Goal: Navigation & Orientation: Find specific page/section

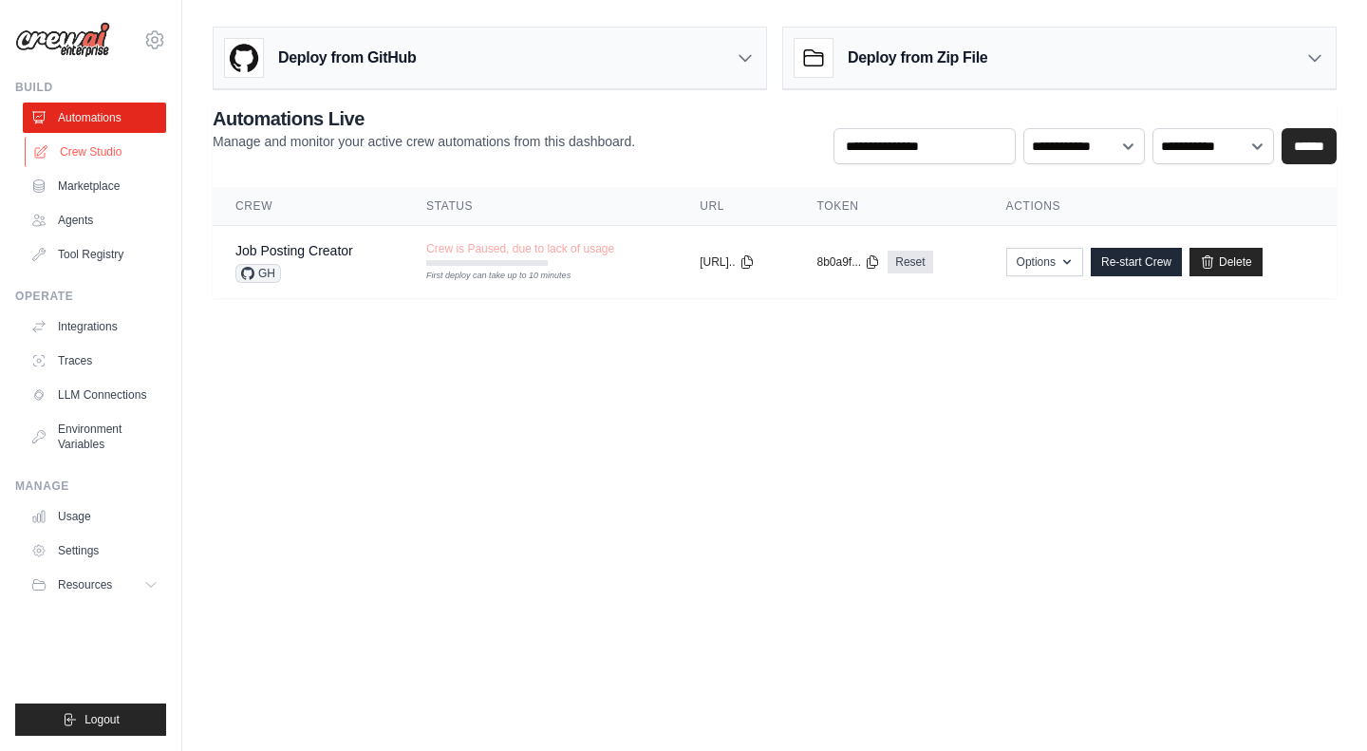
click at [114, 149] on link "Crew Studio" at bounding box center [96, 152] width 143 height 30
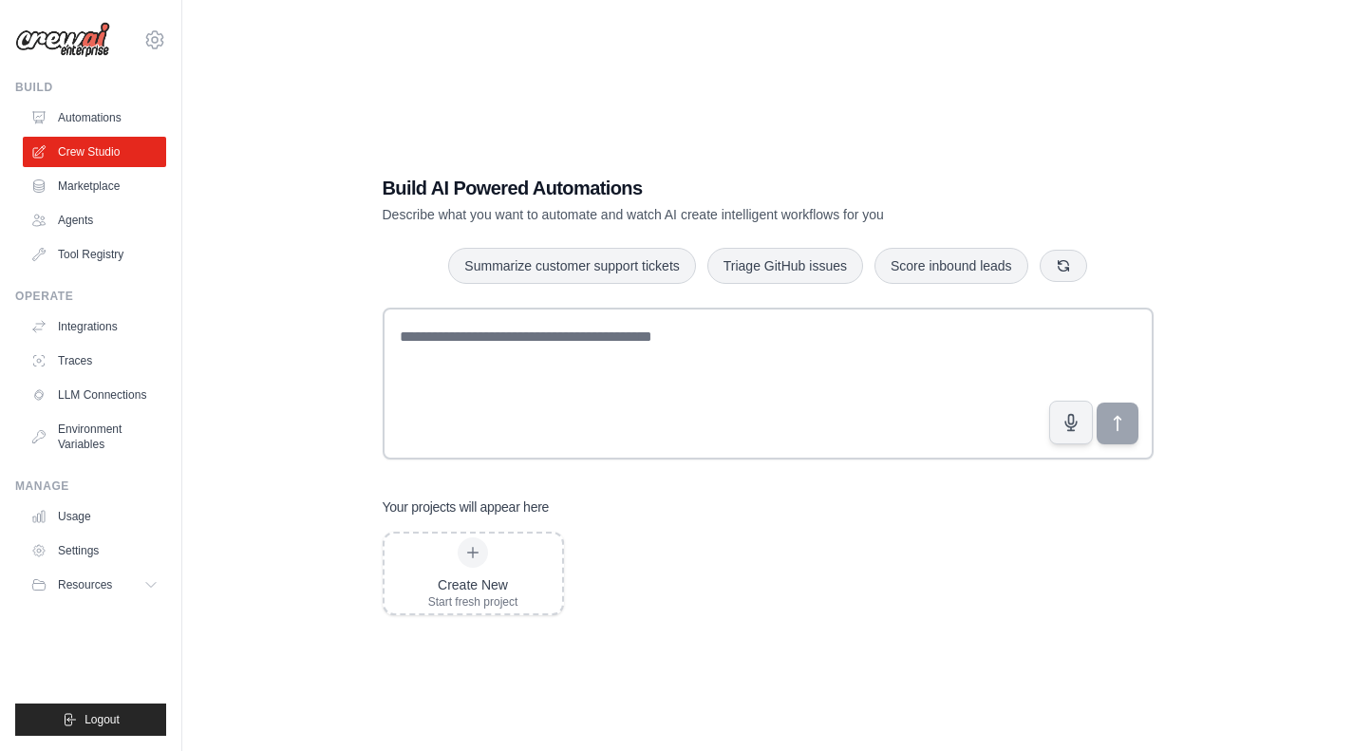
click at [128, 75] on div "[EMAIL_ADDRESS][DOMAIN_NAME] [URL] [URL] ✓ Settings Build Automations" at bounding box center [91, 375] width 182 height 751
